Goal: Information Seeking & Learning: Learn about a topic

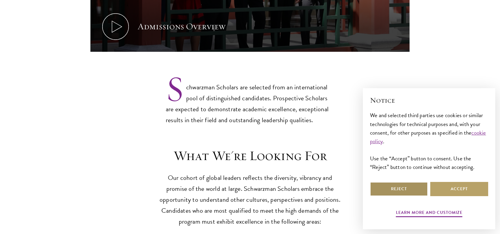
click at [401, 184] on button "Reject" at bounding box center [399, 189] width 58 height 14
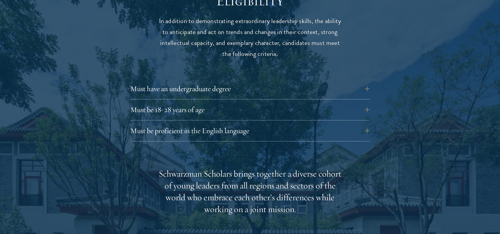
scroll to position [812, 0]
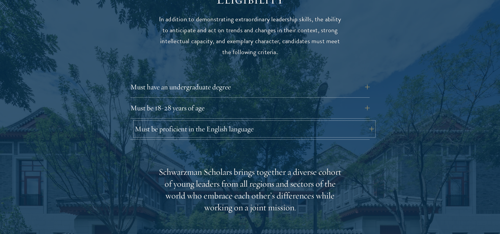
click at [288, 122] on button "Must be proficient in the English language" at bounding box center [254, 129] width 239 height 14
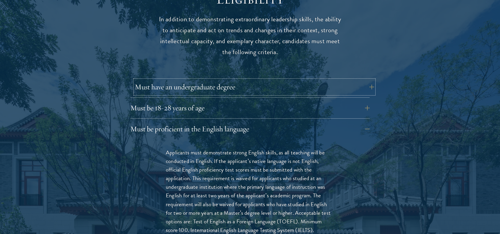
click at [244, 80] on button "Must have an undergraduate degree" at bounding box center [254, 87] width 239 height 14
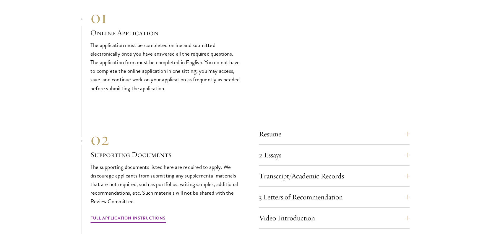
scroll to position [1870, 0]
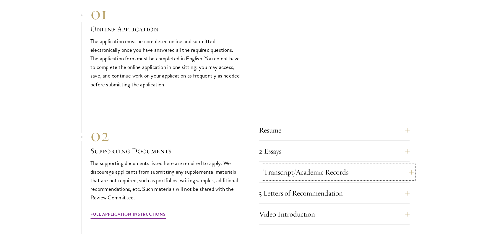
click at [278, 165] on button "Transcript/Academic Records" at bounding box center [338, 172] width 151 height 14
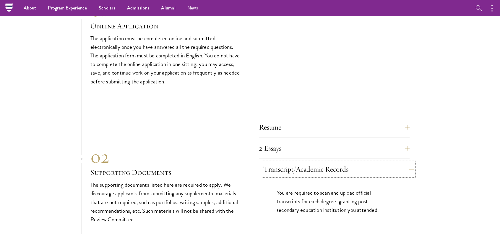
scroll to position [1787, 0]
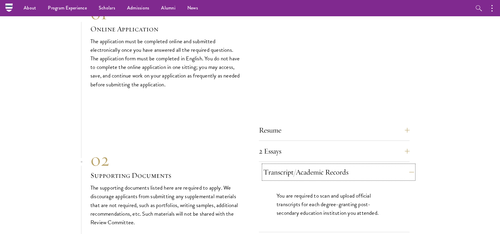
click at [278, 165] on button "Transcript/Academic Records" at bounding box center [338, 172] width 151 height 14
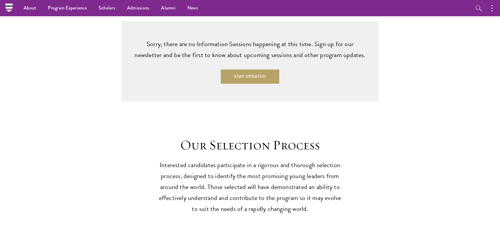
scroll to position [1440, 0]
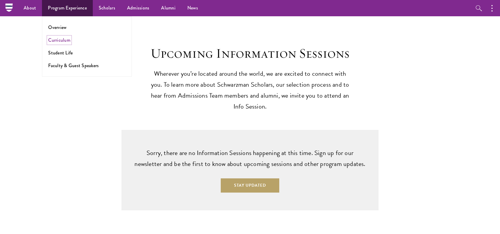
click at [58, 39] on link "Curriculum" at bounding box center [59, 40] width 22 height 7
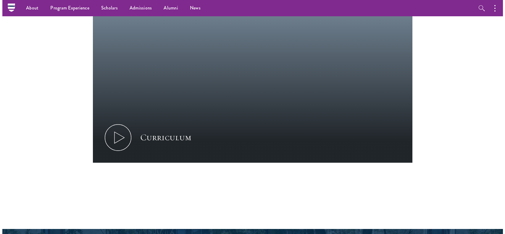
scroll to position [267, 0]
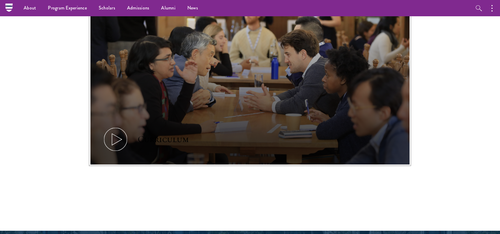
click at [113, 136] on icon at bounding box center [115, 139] width 27 height 27
